Goal: Book appointment/travel/reservation

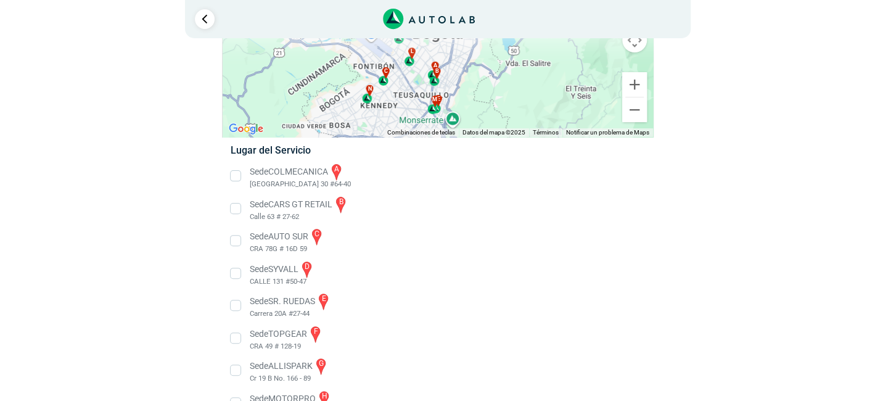
scroll to position [31, 0]
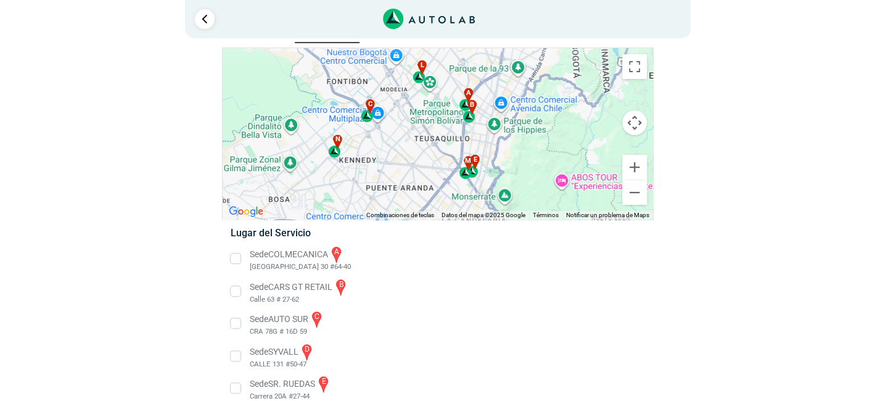
drag, startPoint x: 430, startPoint y: 194, endPoint x: 561, endPoint y: 149, distance: 138.9
click at [561, 149] on div "a b c d e f g" at bounding box center [438, 134] width 431 height 172
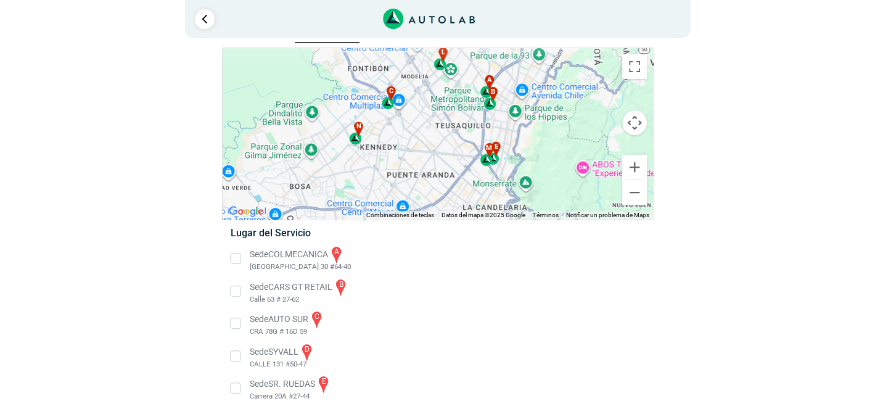
drag, startPoint x: 533, startPoint y: 184, endPoint x: 554, endPoint y: 172, distance: 24.7
click at [554, 172] on div "a b c d e f g" at bounding box center [438, 134] width 431 height 172
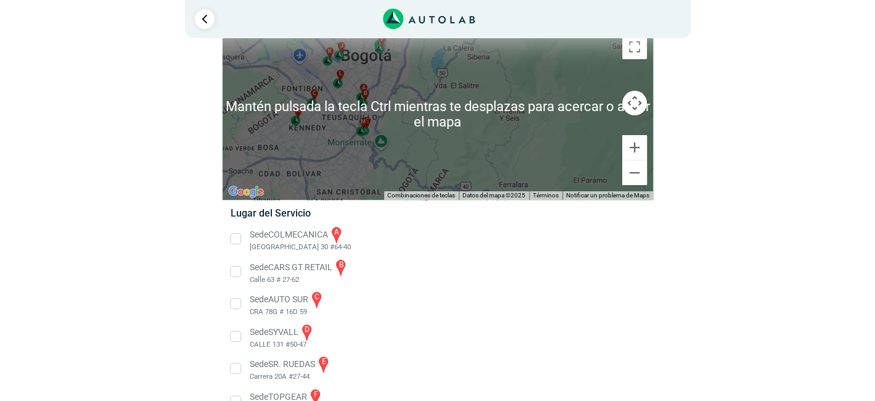
scroll to position [62, 0]
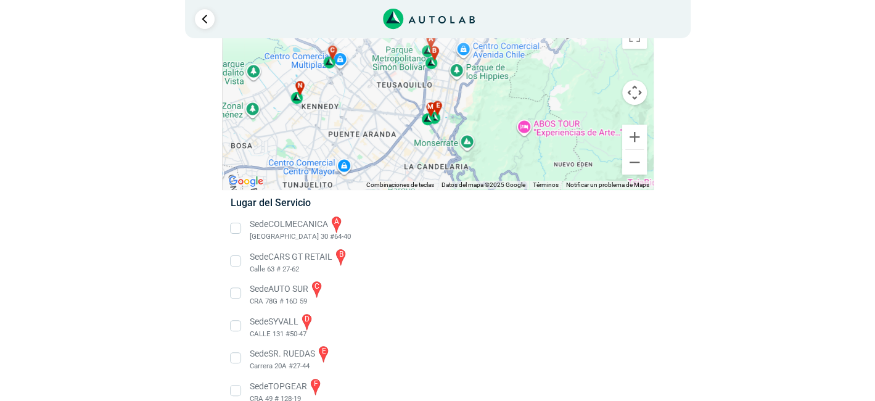
drag, startPoint x: 355, startPoint y: 139, endPoint x: 569, endPoint y: 146, distance: 213.6
click at [569, 146] on div "a b c d e f g" at bounding box center [438, 104] width 431 height 172
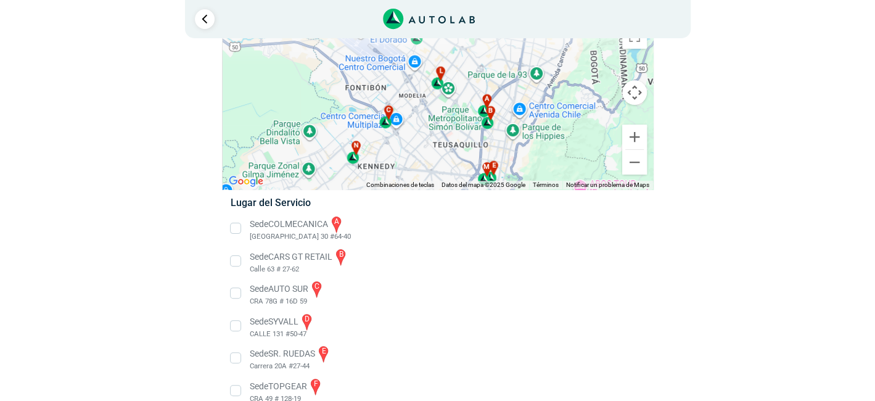
drag, startPoint x: 402, startPoint y: 159, endPoint x: 432, endPoint y: 181, distance: 36.6
click at [431, 185] on div "a b c d e f g" at bounding box center [438, 104] width 431 height 172
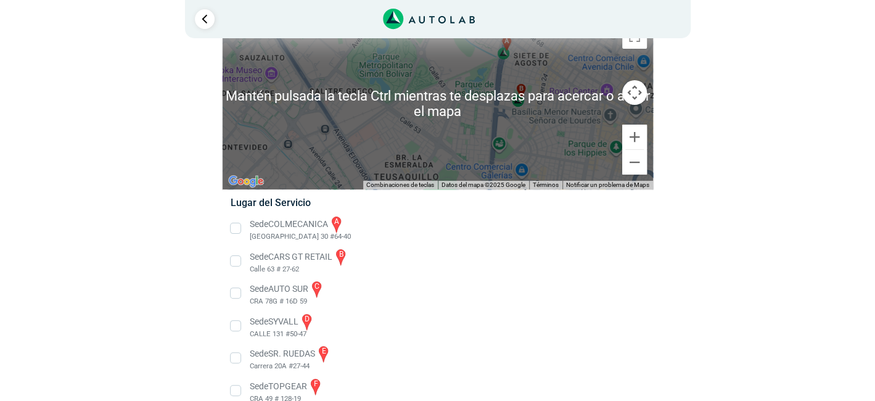
click at [479, 132] on div "a b c d e f g" at bounding box center [438, 104] width 431 height 172
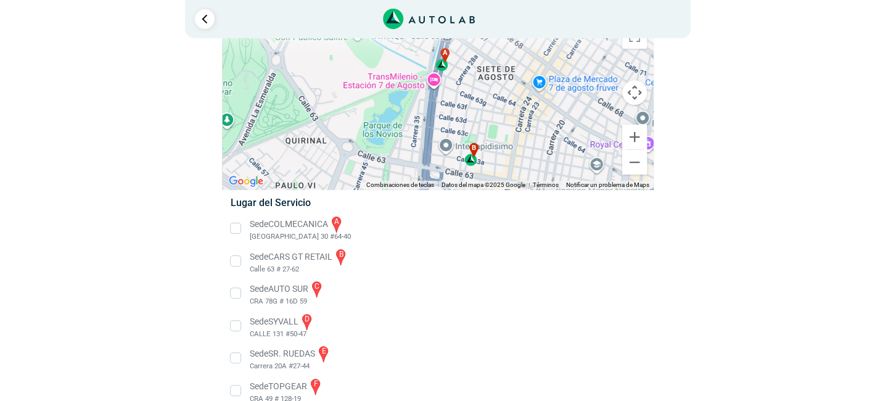
drag, startPoint x: 525, startPoint y: 71, endPoint x: 435, endPoint y: 165, distance: 130.5
click at [435, 165] on div "a b c d e f g" at bounding box center [438, 104] width 431 height 172
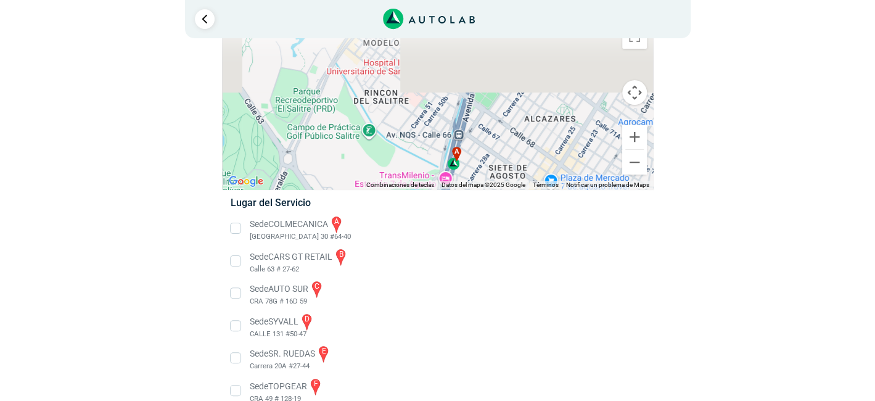
drag, startPoint x: 392, startPoint y: 91, endPoint x: 405, endPoint y: 186, distance: 96.6
click at [405, 186] on div "a b c d e f g" at bounding box center [438, 104] width 431 height 172
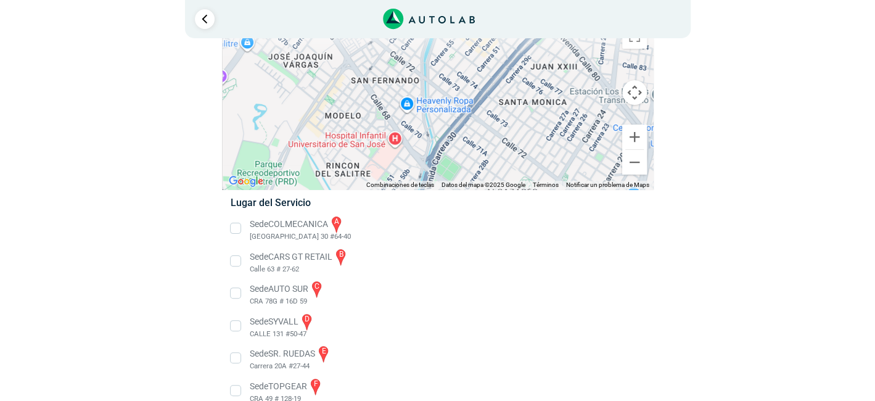
drag, startPoint x: 424, startPoint y: 104, endPoint x: 390, endPoint y: 181, distance: 84.5
click at [389, 183] on div "a b c d e f g" at bounding box center [438, 104] width 431 height 172
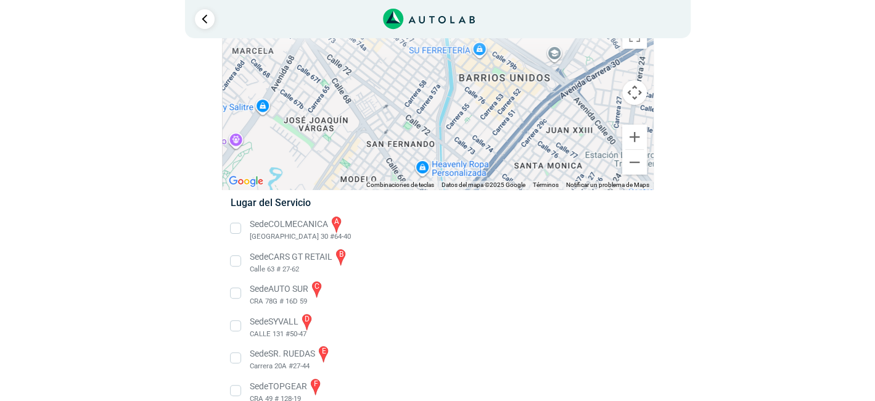
drag, startPoint x: 387, startPoint y: 123, endPoint x: 413, endPoint y: 164, distance: 49.1
click at [413, 164] on div "a b c d e f g" at bounding box center [438, 104] width 431 height 172
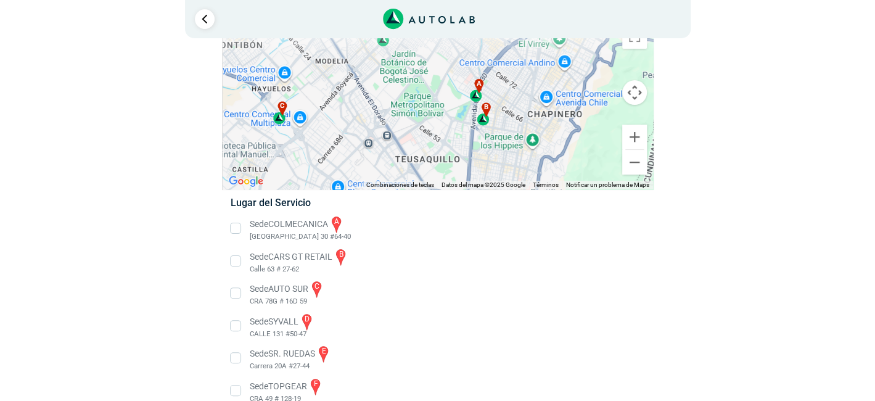
drag, startPoint x: 457, startPoint y: 117, endPoint x: 490, endPoint y: 68, distance: 58.2
click at [490, 68] on div "a b c d e f g" at bounding box center [438, 104] width 431 height 172
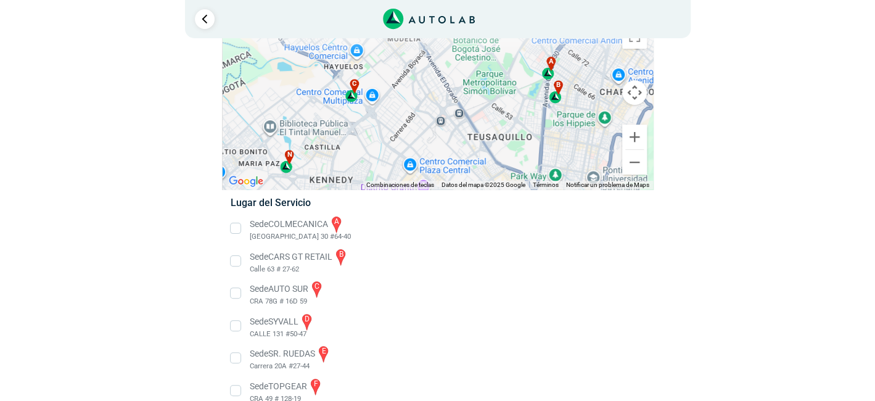
drag, startPoint x: 346, startPoint y: 130, endPoint x: 415, endPoint y: 109, distance: 71.4
click at [415, 109] on div "a b c d e f g" at bounding box center [438, 104] width 431 height 172
click at [352, 96] on div "c" at bounding box center [352, 90] width 14 height 23
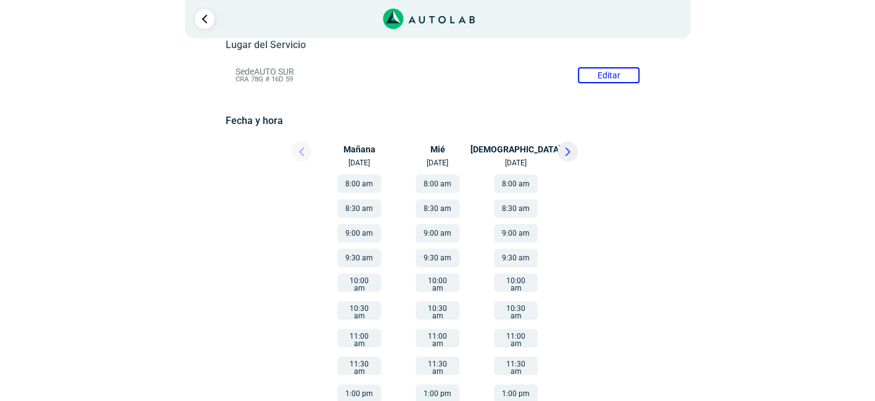
scroll to position [185, 0]
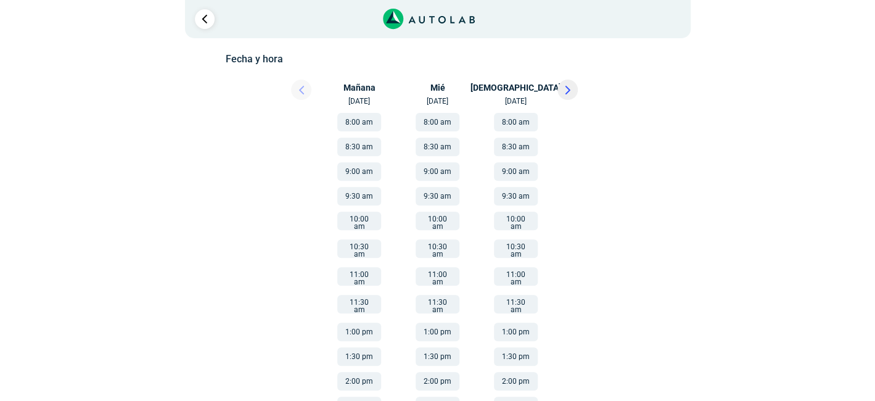
click at [565, 92] on icon at bounding box center [568, 90] width 6 height 9
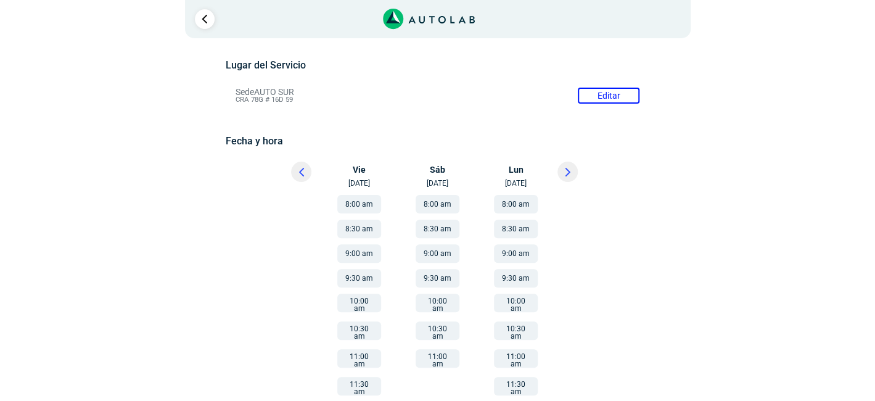
scroll to position [123, 0]
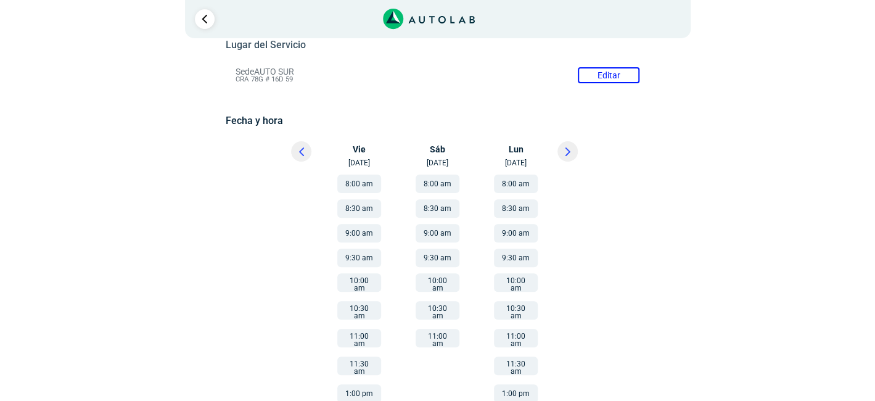
click at [361, 184] on button "8:00 am" at bounding box center [359, 184] width 44 height 19
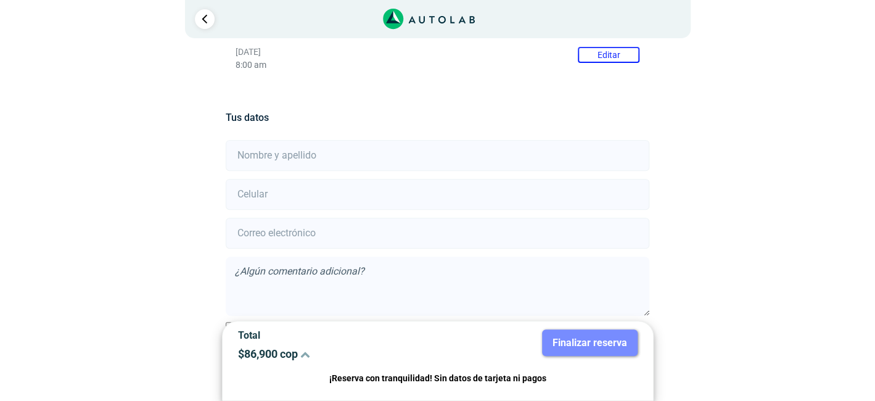
scroll to position [268, 0]
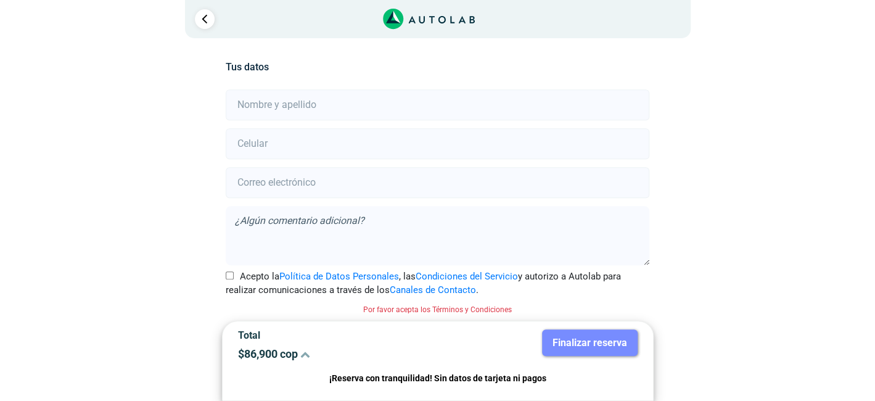
click at [226, 274] on input "Acepto la Política de Datos Personales , las Condiciones del Servicio y autoriz…" at bounding box center [230, 275] width 8 height 8
checkbox input "true"
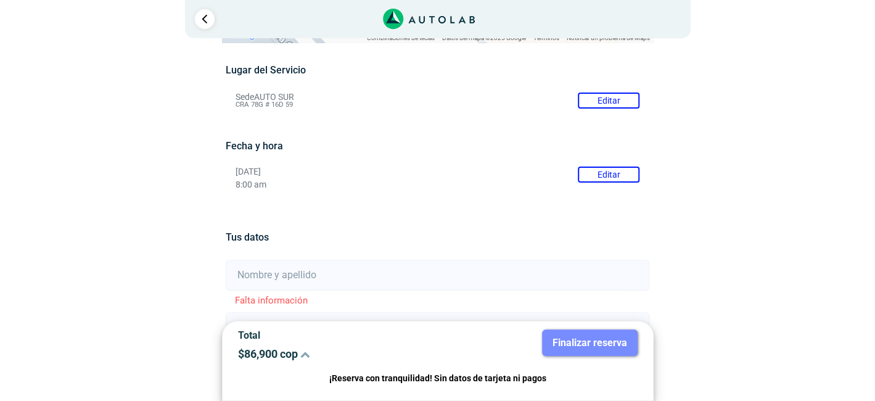
scroll to position [81, 0]
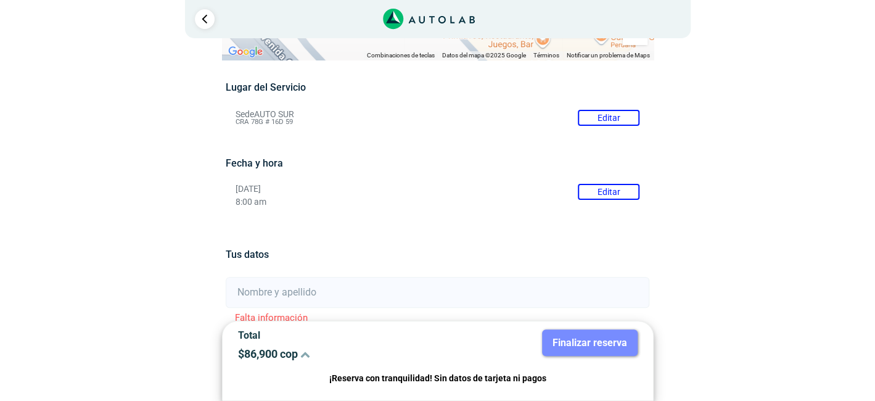
drag, startPoint x: 296, startPoint y: 123, endPoint x: 247, endPoint y: 114, distance: 49.6
click at [233, 112] on li "Sede AUTO SUR Editar CRA 78G # 16D 59" at bounding box center [437, 118] width 423 height 20
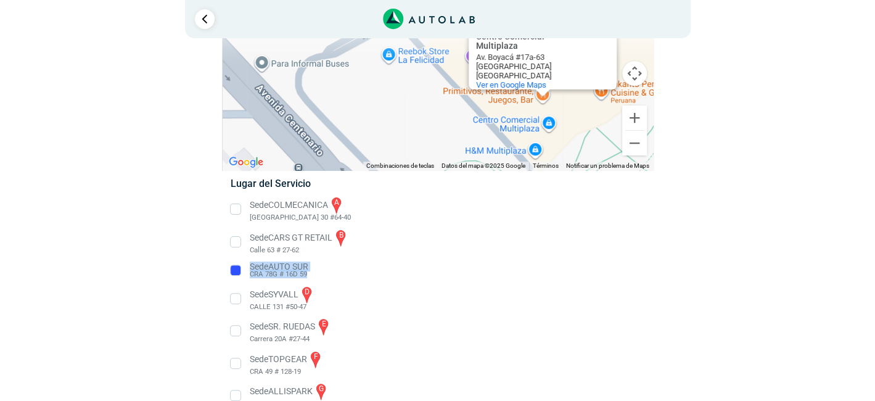
drag, startPoint x: 315, startPoint y: 273, endPoint x: 250, endPoint y: 268, distance: 64.4
click at [250, 268] on li "Sede AUTO SUR CRA 78G # 16D 59" at bounding box center [437, 270] width 432 height 20
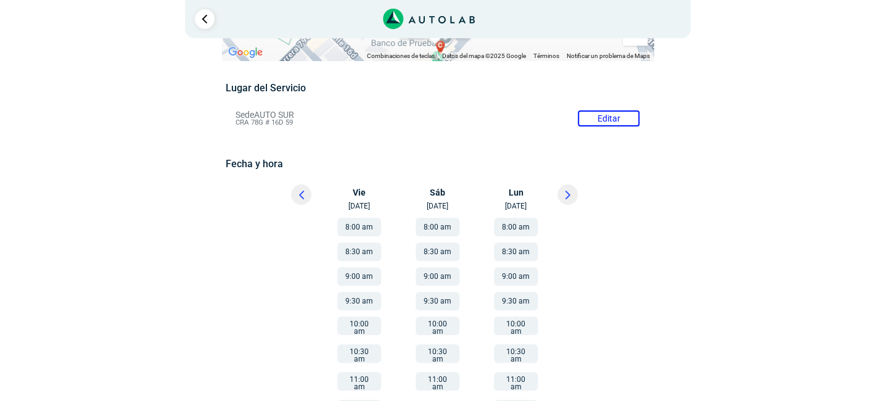
scroll to position [80, 0]
drag, startPoint x: 296, startPoint y: 121, endPoint x: 236, endPoint y: 115, distance: 59.5
click at [236, 115] on li "Sede AUTO SUR Editar CRA 78G # 16D 59" at bounding box center [437, 119] width 423 height 20
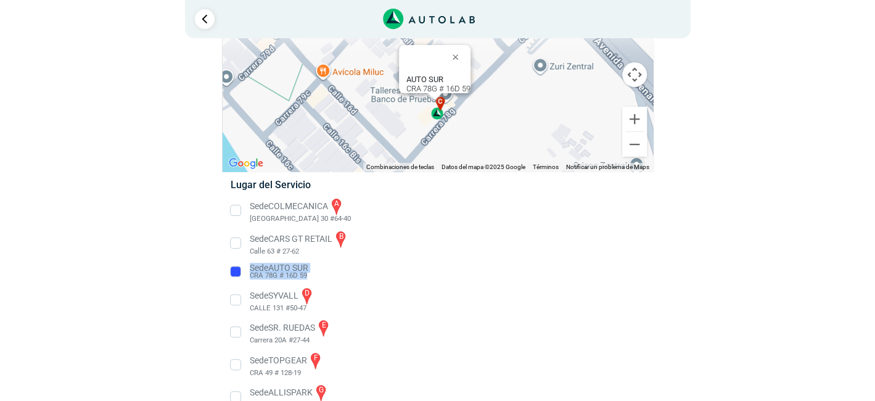
drag, startPoint x: 312, startPoint y: 273, endPoint x: 250, endPoint y: 267, distance: 61.5
click at [250, 267] on li "Sede AUTO SUR CRA 78G # 16D 59" at bounding box center [437, 272] width 432 height 20
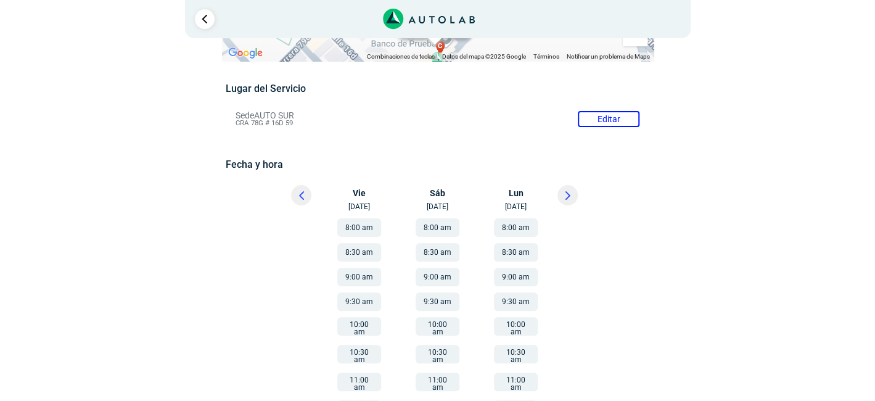
copy div "Sede AUTO SUR CRA 78G # 16D 59"
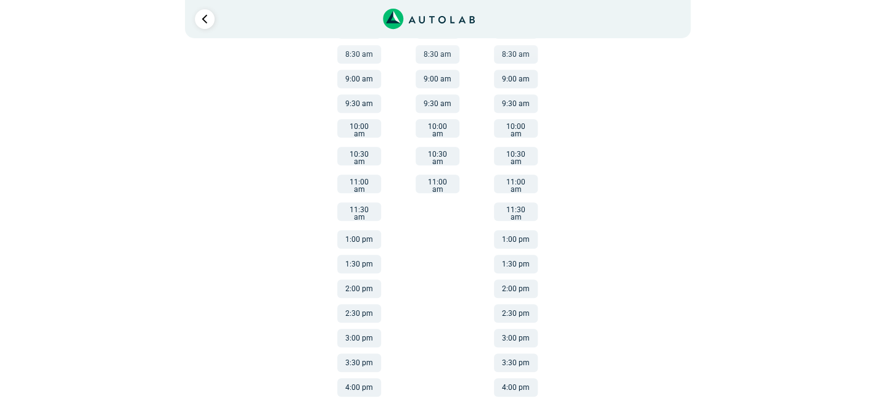
scroll to position [0, 0]
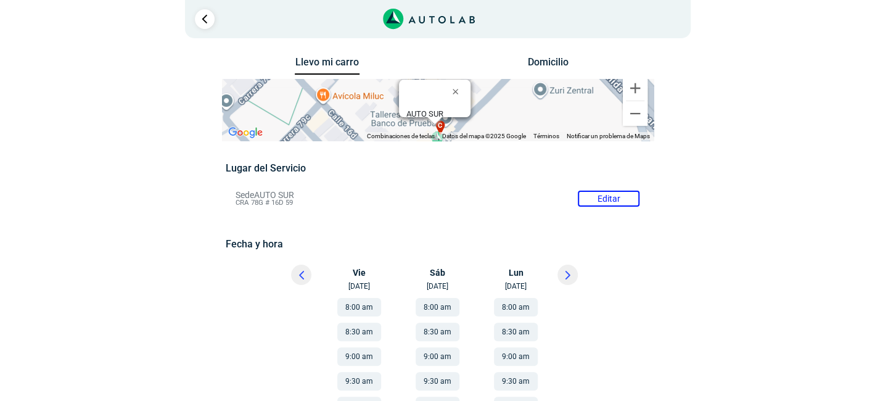
drag, startPoint x: 302, startPoint y: 199, endPoint x: 233, endPoint y: 192, distance: 70.0
click at [233, 192] on li "Sede AUTO SUR Editar CRA 78G # 16D 59" at bounding box center [437, 199] width 423 height 20
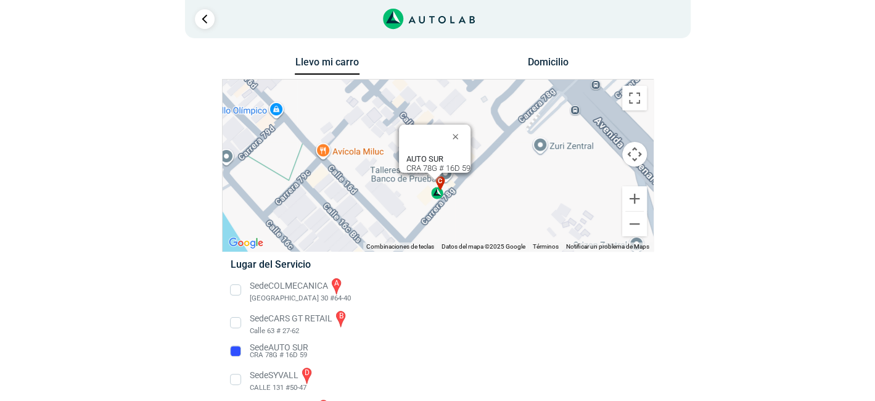
click at [234, 350] on li "Sede AUTO SUR CRA 78G # 16D 59" at bounding box center [437, 351] width 432 height 20
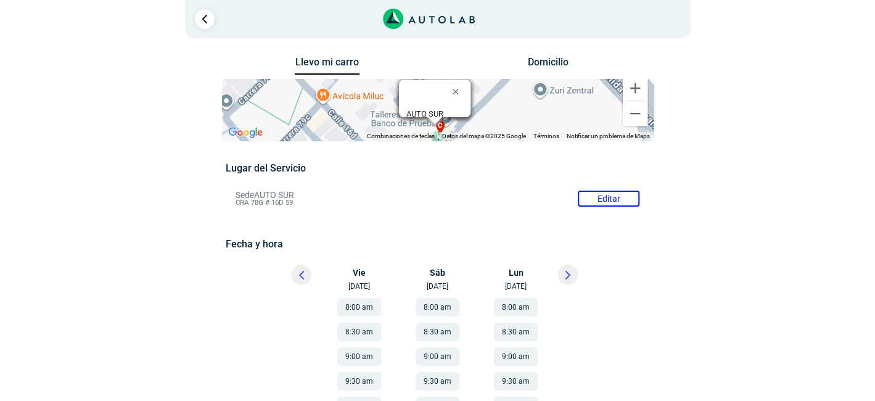
click at [586, 203] on li "Sede AUTO SUR Editar CRA 78G # 16D 59" at bounding box center [437, 199] width 423 height 20
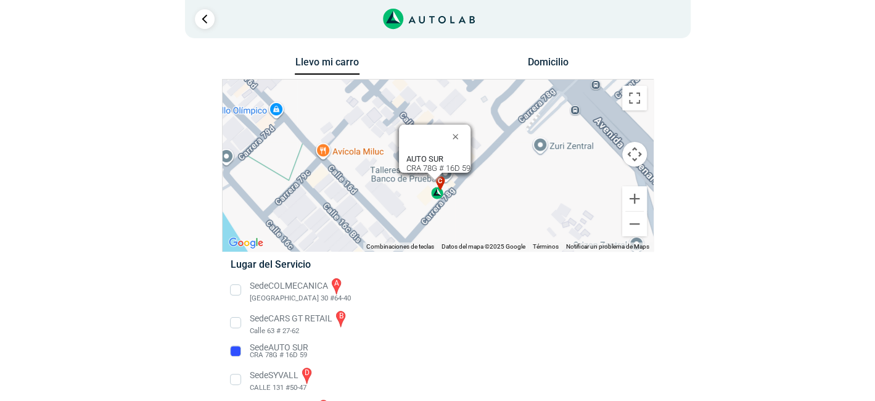
click at [236, 291] on li "Sede COLMECANICA a [GEOGRAPHIC_DATA] 30 #64-40" at bounding box center [437, 290] width 432 height 28
